Goal: Task Accomplishment & Management: Manage account settings

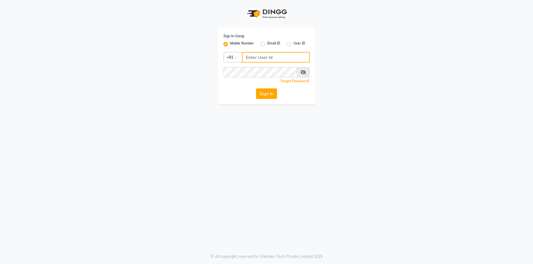
type input "7715996111"
click at [284, 59] on input "7715996111" at bounding box center [276, 57] width 68 height 11
click at [256, 89] on button "Sign In" at bounding box center [266, 94] width 21 height 11
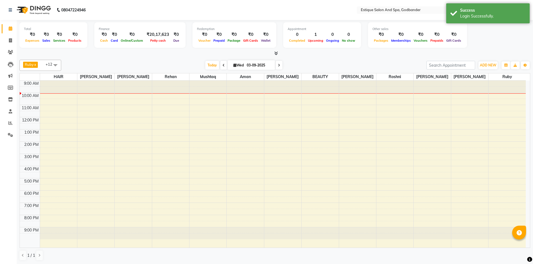
select select "en"
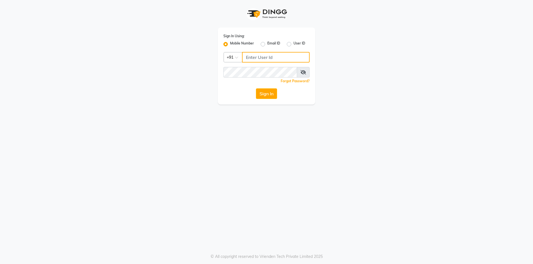
type input "7715996111"
click at [220, 67] on div "Sign In Using: Mobile Number Email ID User ID Country Code × [PHONE_NUMBER] Rem…" at bounding box center [266, 66] width 97 height 77
click at [256, 89] on button "Sign In" at bounding box center [266, 94] width 21 height 11
type input "7715996111"
drag, startPoint x: 291, startPoint y: 57, endPoint x: 256, endPoint y: 66, distance: 36.8
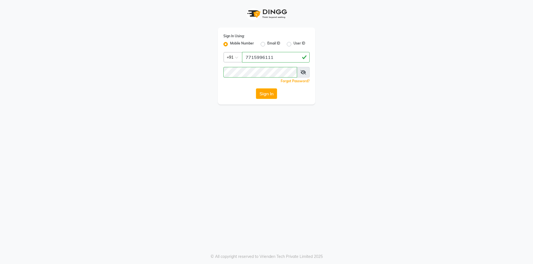
drag, startPoint x: 256, startPoint y: 66, endPoint x: 263, endPoint y: 61, distance: 9.2
drag, startPoint x: 263, startPoint y: 61, endPoint x: 292, endPoint y: 64, distance: 29.1
click at [256, 89] on button "Sign In" at bounding box center [266, 94] width 21 height 11
type input "7715996111"
click at [259, 58] on input "7715996111" at bounding box center [276, 57] width 68 height 11
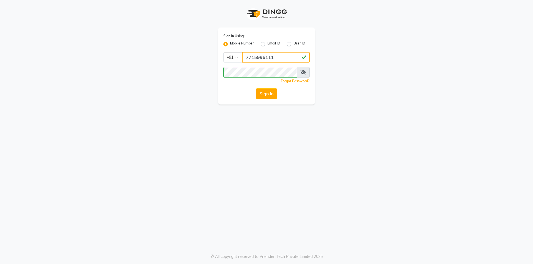
click at [256, 89] on button "Sign In" at bounding box center [266, 94] width 21 height 11
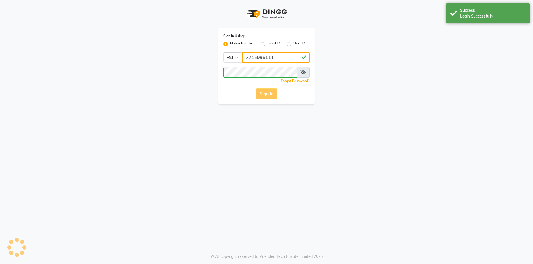
click at [256, 89] on button "Sign In" at bounding box center [266, 94] width 21 height 11
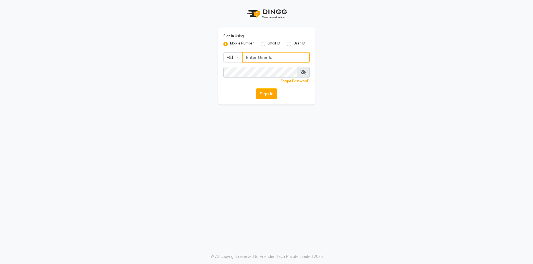
type input "7715996111"
click at [286, 82] on link "Forgot Password?" at bounding box center [295, 81] width 29 height 4
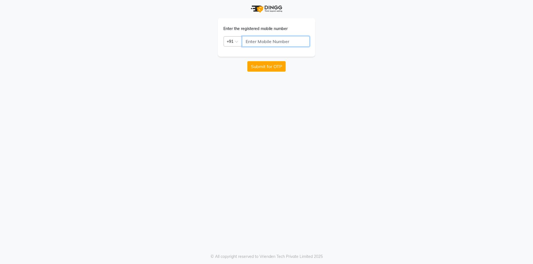
click at [256, 42] on input "text" at bounding box center [276, 41] width 68 height 11
type input "7045207023"
click at [252, 63] on button "Submit for OTP" at bounding box center [266, 66] width 38 height 11
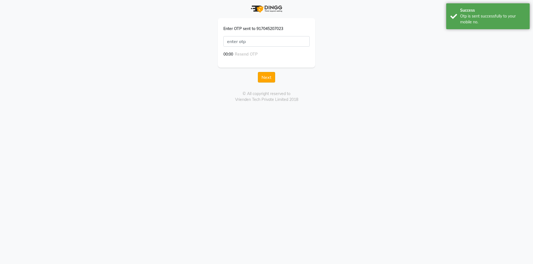
click at [263, 77] on button "Next" at bounding box center [266, 77] width 17 height 11
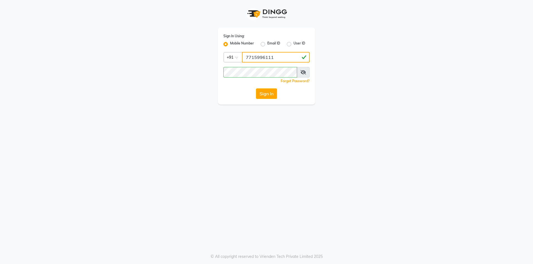
click at [266, 57] on input "7715996111" at bounding box center [276, 57] width 68 height 11
click at [281, 59] on input "7715996111" at bounding box center [276, 57] width 68 height 11
type input "7"
click at [259, 57] on input "Username" at bounding box center [276, 57] width 68 height 11
click at [248, 95] on div "Sign In" at bounding box center [267, 94] width 86 height 11
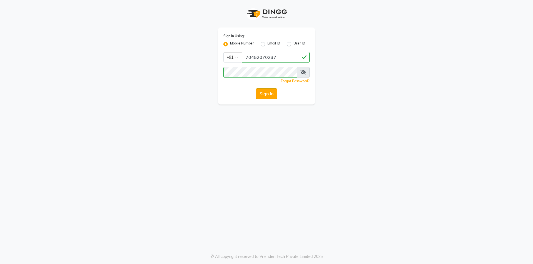
click at [257, 91] on button "Sign In" at bounding box center [266, 94] width 21 height 11
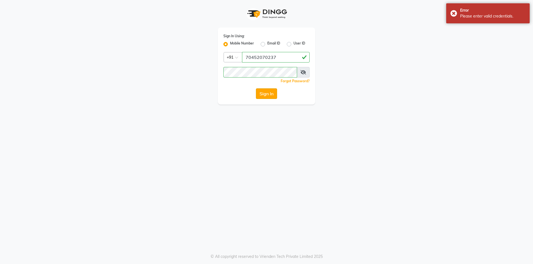
click at [258, 92] on button "Sign In" at bounding box center [266, 94] width 21 height 11
click at [269, 92] on button "Sign In" at bounding box center [266, 94] width 21 height 11
click at [268, 92] on button "Sign In" at bounding box center [266, 94] width 21 height 11
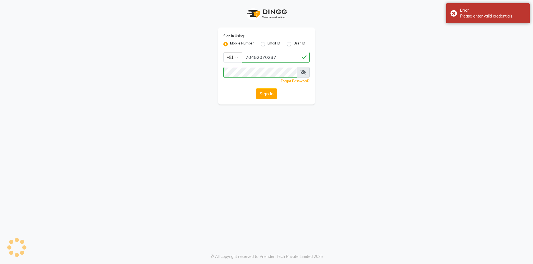
click at [268, 92] on button "Sign In" at bounding box center [266, 94] width 21 height 11
click at [267, 92] on button "Sign In" at bounding box center [266, 94] width 21 height 11
click at [267, 93] on button "Sign In" at bounding box center [266, 94] width 21 height 11
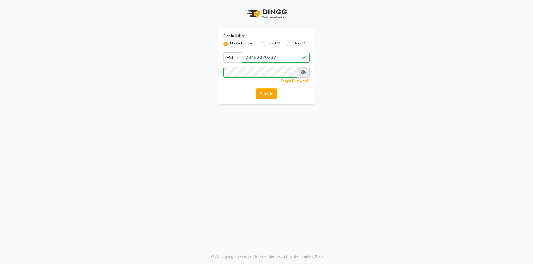
click at [267, 93] on button "Sign In" at bounding box center [266, 94] width 21 height 11
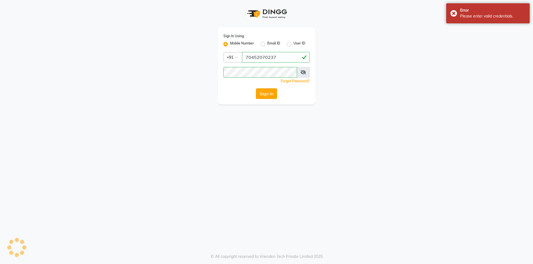
drag, startPoint x: 267, startPoint y: 93, endPoint x: 268, endPoint y: 98, distance: 5.2
click at [268, 98] on button "Sign In" at bounding box center [266, 94] width 21 height 11
drag, startPoint x: 268, startPoint y: 98, endPoint x: 273, endPoint y: 111, distance: 13.9
click at [273, 111] on div "Sign In Using: Mobile Number Email ID User ID Country Code × +91 70452070237 Re…" at bounding box center [266, 132] width 533 height 264
click at [303, 72] on icon at bounding box center [304, 72] width 6 height 4
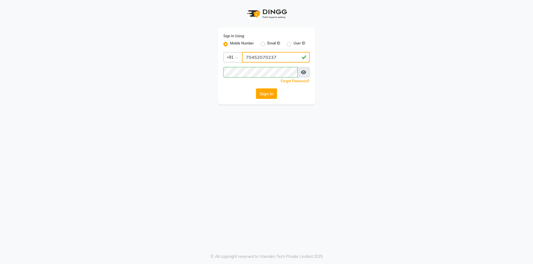
click at [277, 57] on input "70452070237" at bounding box center [276, 57] width 68 height 11
type input "7"
click at [247, 57] on input "Username" at bounding box center [276, 57] width 68 height 11
drag, startPoint x: 245, startPoint y: 57, endPoint x: 277, endPoint y: 56, distance: 31.8
click at [277, 56] on input "7045207023" at bounding box center [276, 57] width 68 height 11
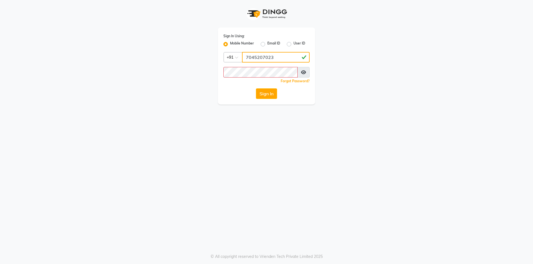
type input "7045207023"
click at [303, 71] on icon at bounding box center [303, 72] width 5 height 4
click at [267, 92] on button "Sign In" at bounding box center [266, 94] width 21 height 11
